Goal: Transaction & Acquisition: Subscribe to service/newsletter

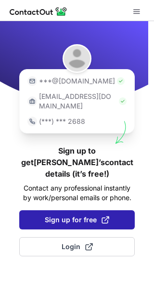
click at [73, 215] on span "Sign up for free" at bounding box center [77, 220] width 64 height 10
